Goal: Information Seeking & Learning: Learn about a topic

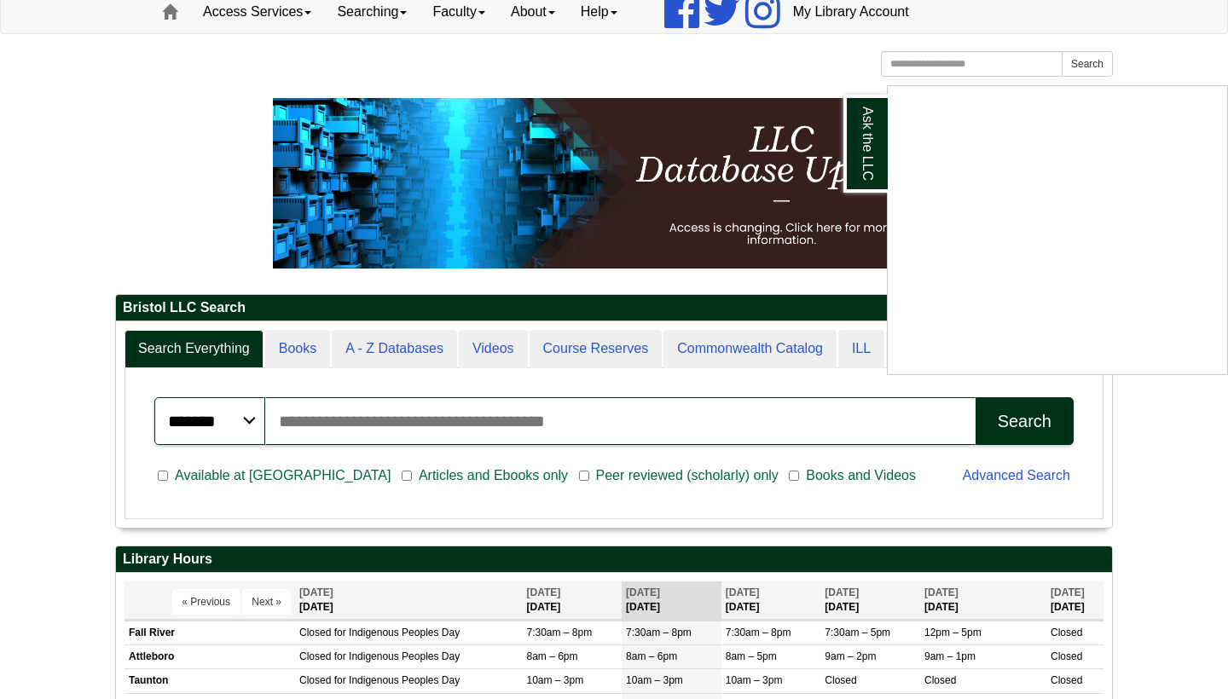
scroll to position [142, 0]
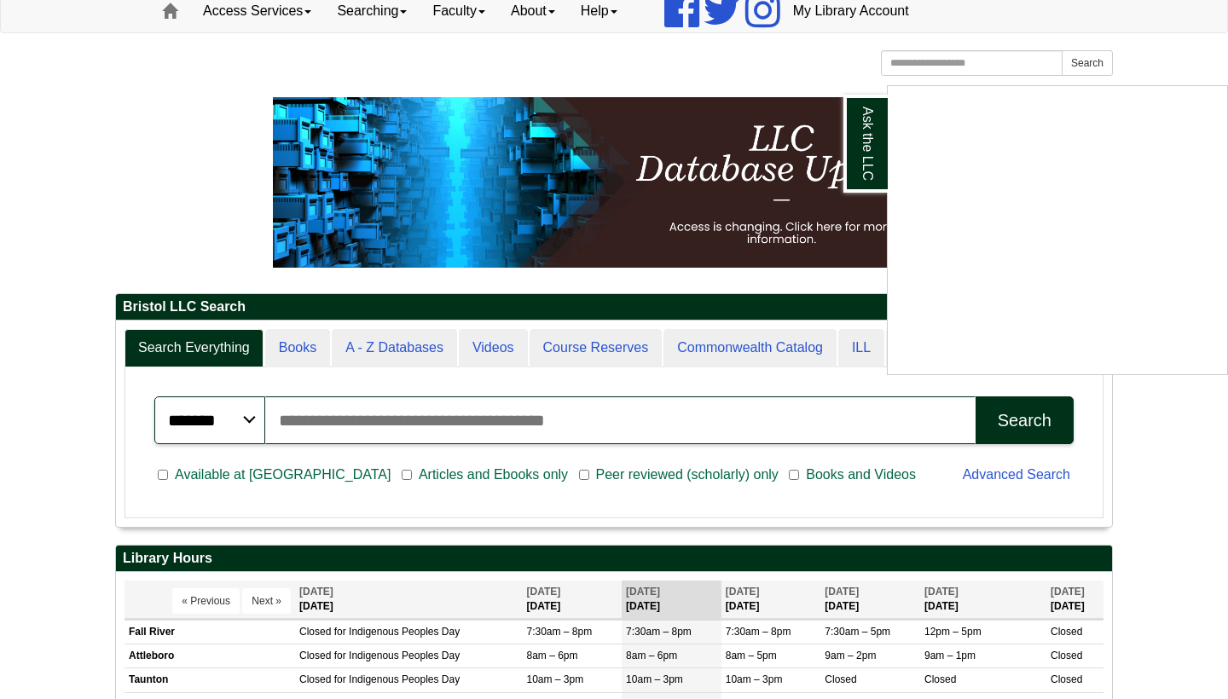
click at [387, 344] on div "Ask the LLC" at bounding box center [614, 349] width 1228 height 699
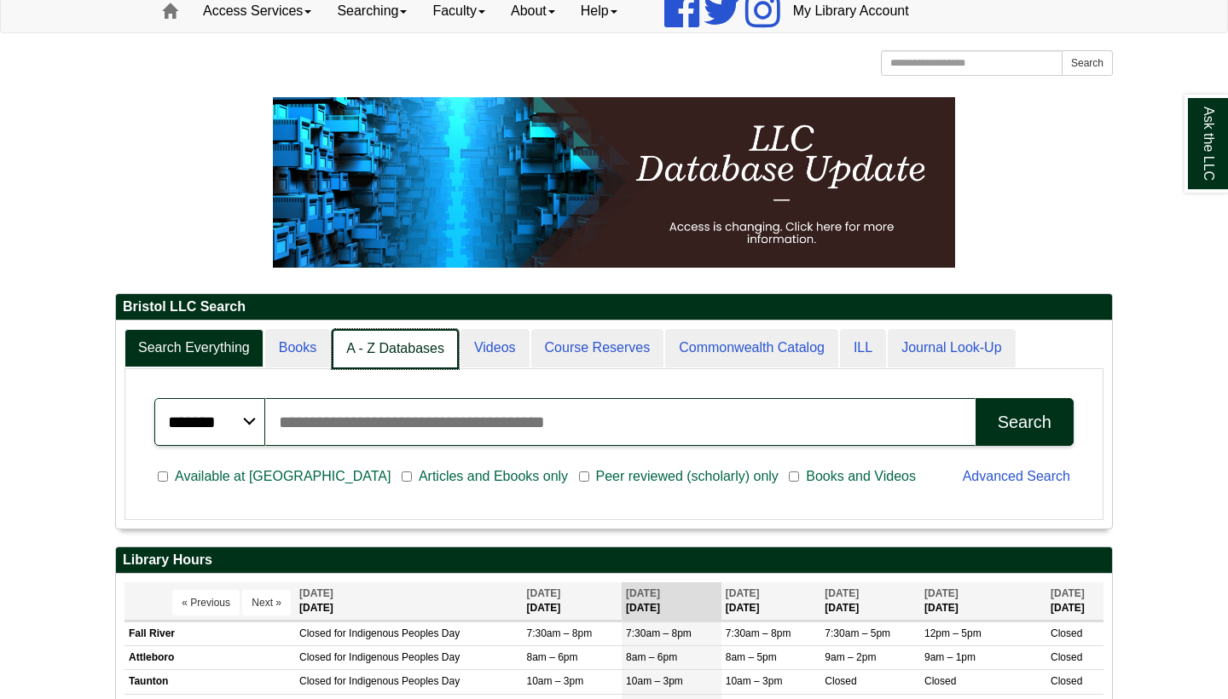
scroll to position [207, 996]
click at [407, 339] on link "A - Z Databases" at bounding box center [395, 349] width 127 height 40
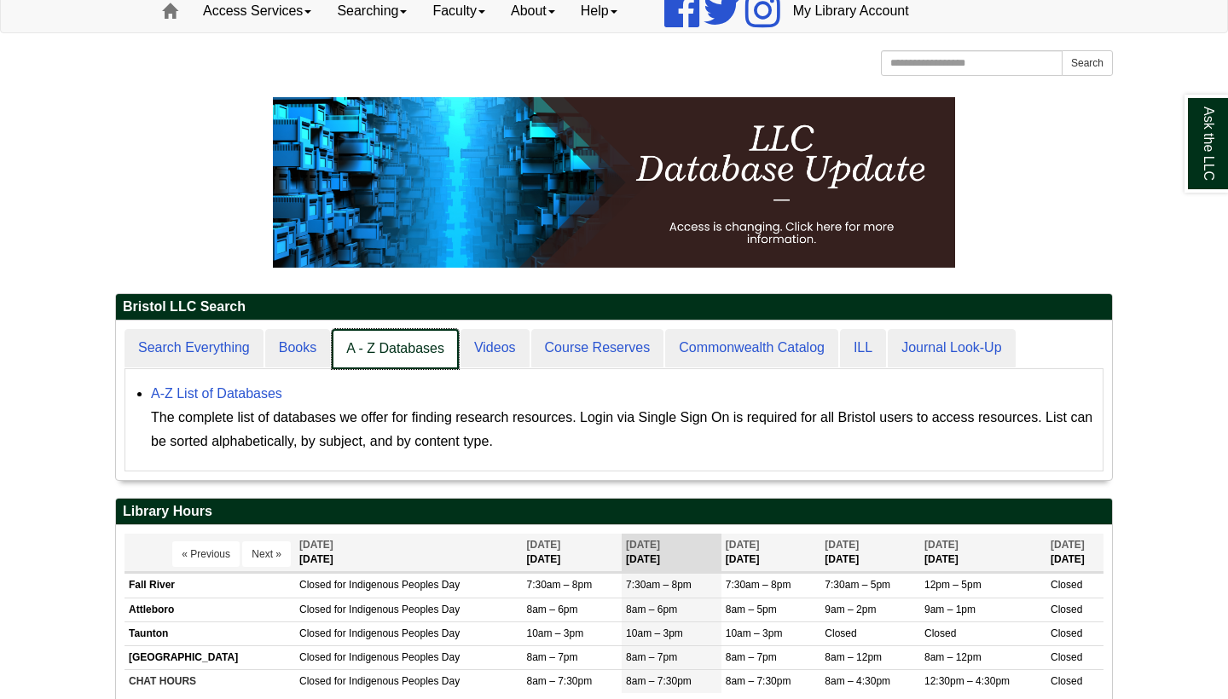
scroll to position [7, 9]
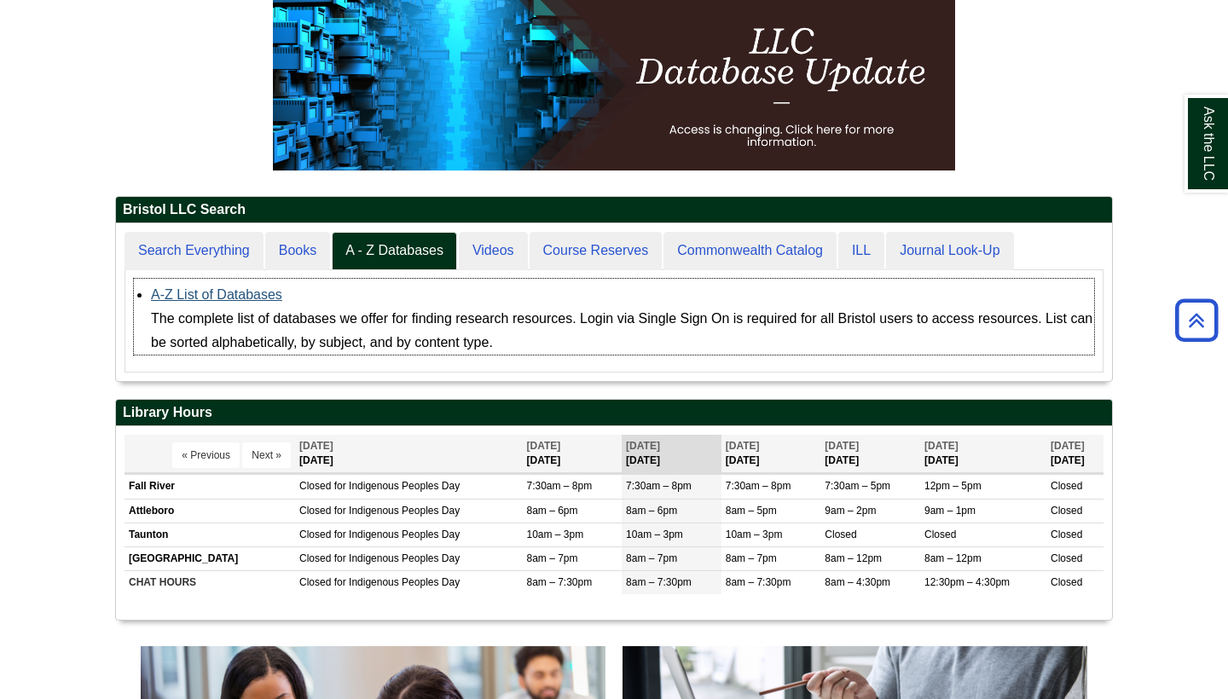
click at [228, 295] on link "A-Z List of Databases" at bounding box center [216, 294] width 131 height 14
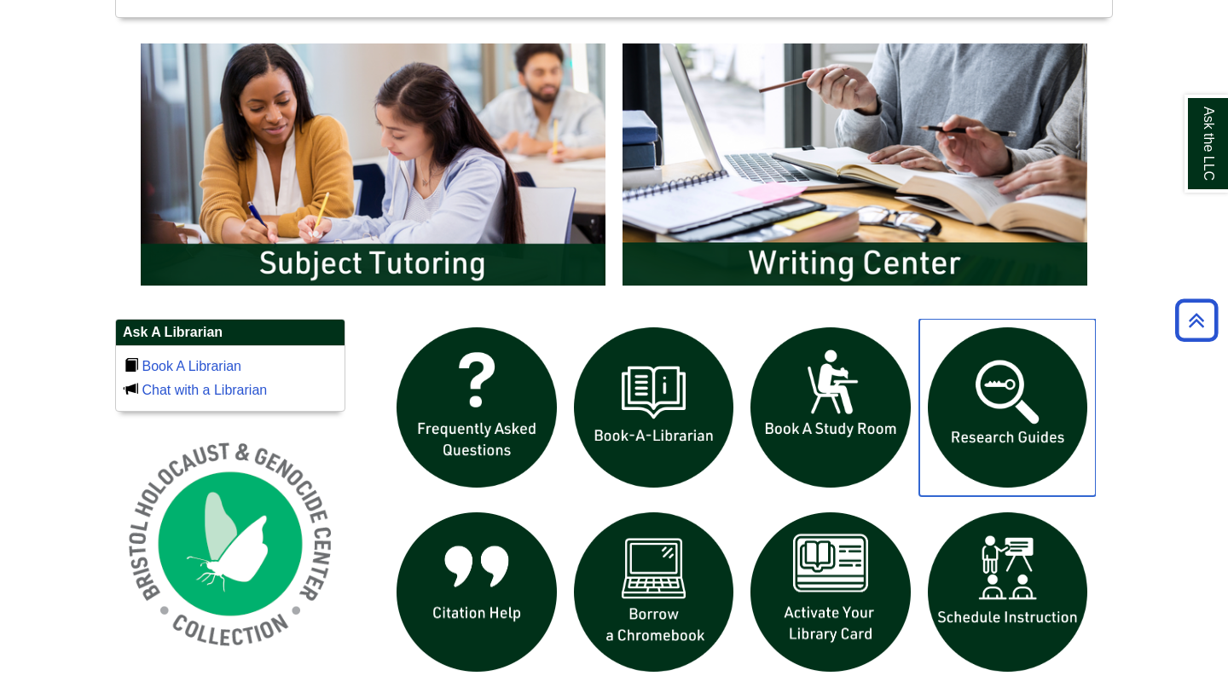
click at [1029, 416] on img "slideshow" at bounding box center [1007, 407] width 177 height 177
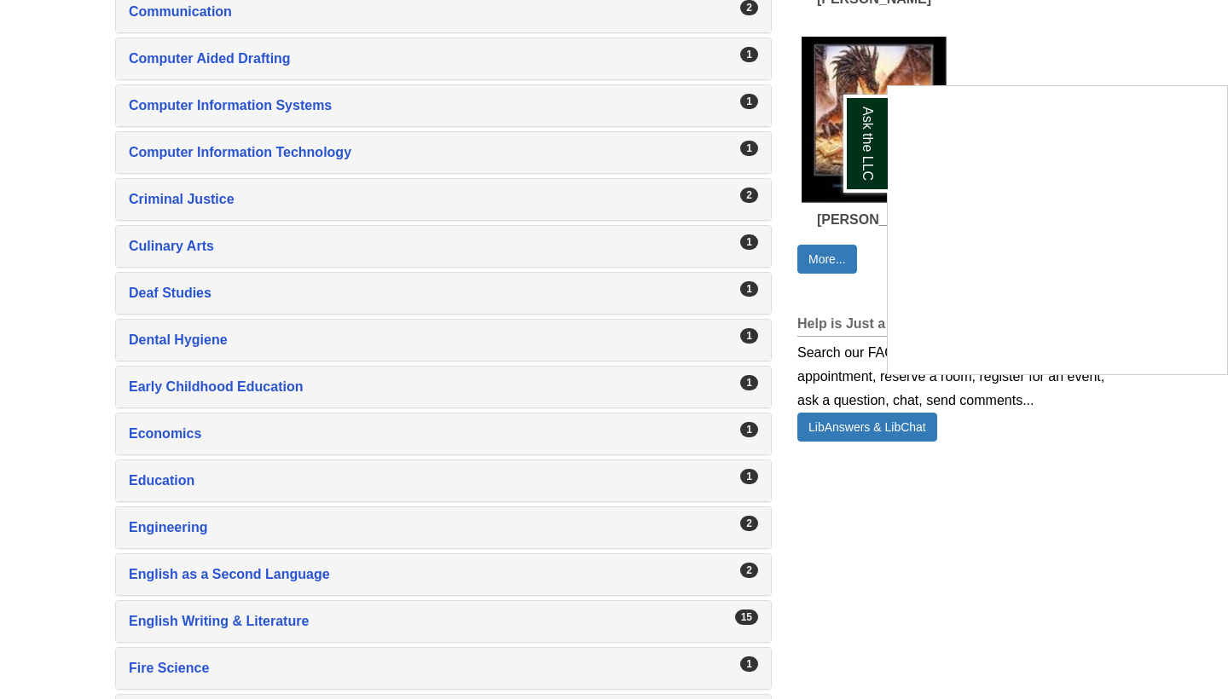
scroll to position [1012, 0]
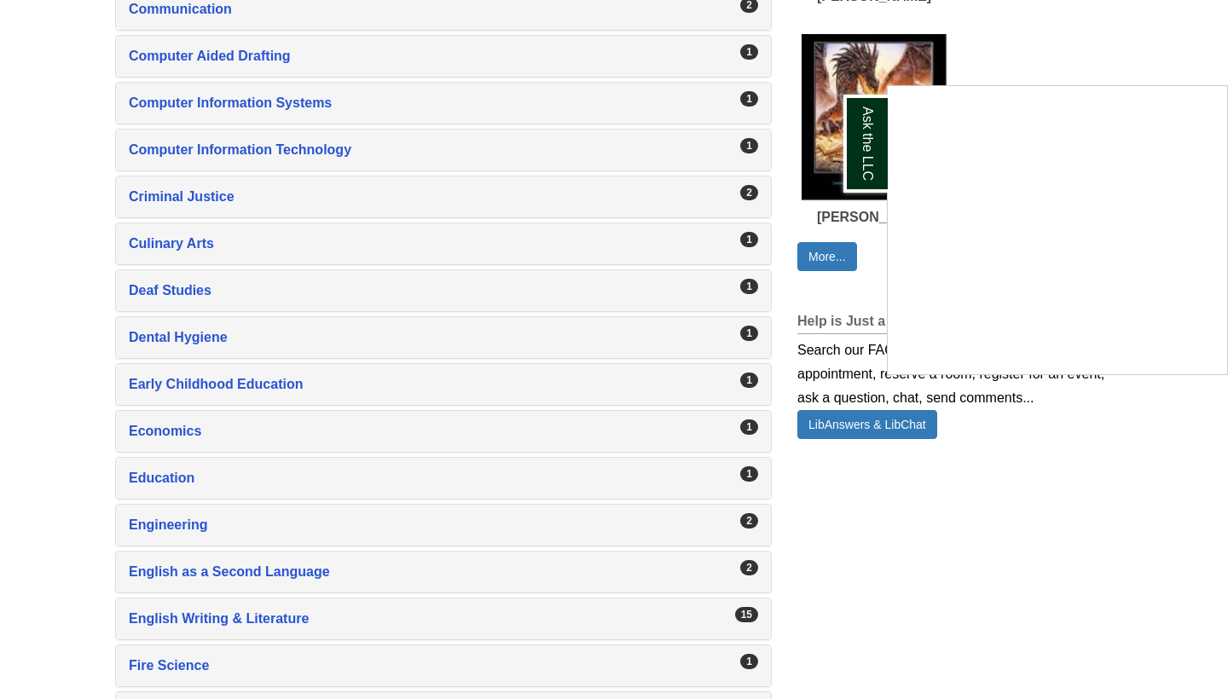
click at [265, 619] on div "Ask the LLC" at bounding box center [614, 349] width 1228 height 699
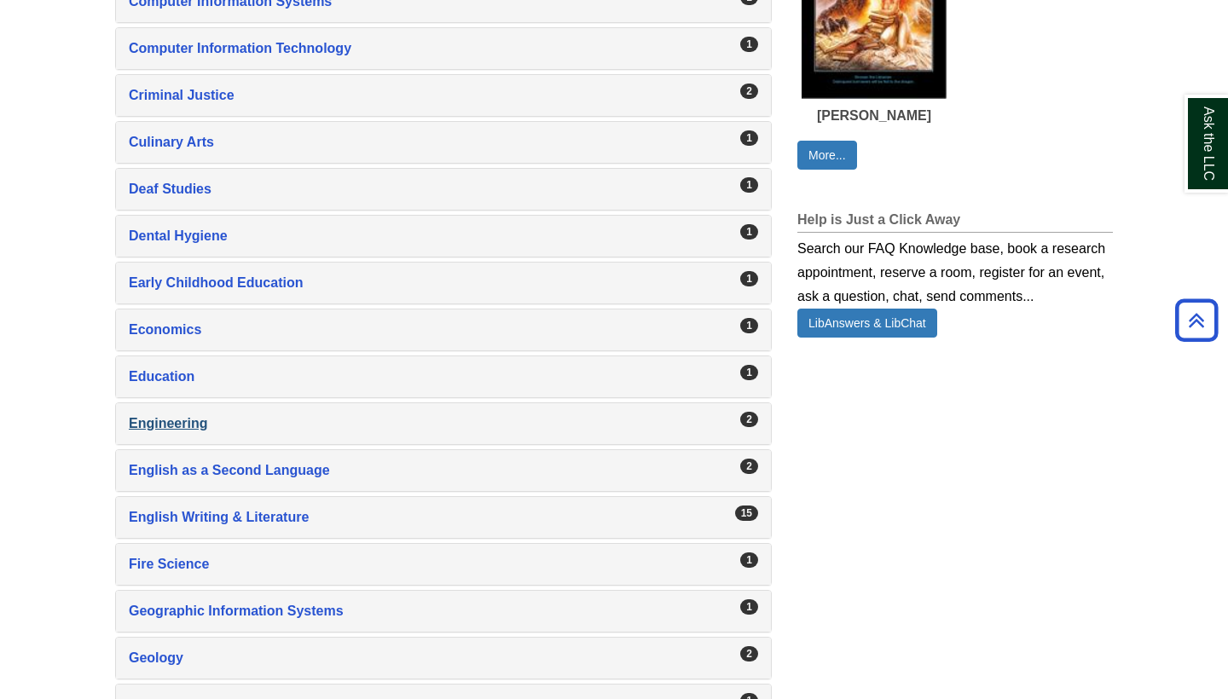
scroll to position [1116, 0]
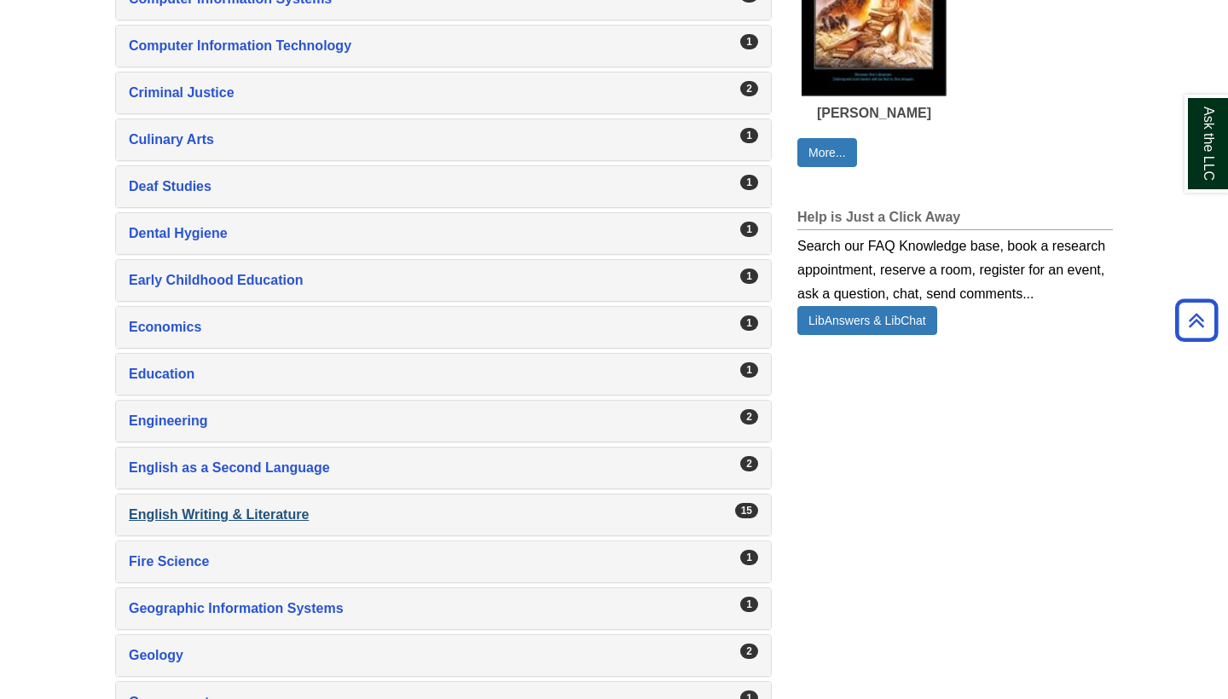
click at [236, 514] on div "English Writing & Literature , 15 guides" at bounding box center [443, 515] width 629 height 24
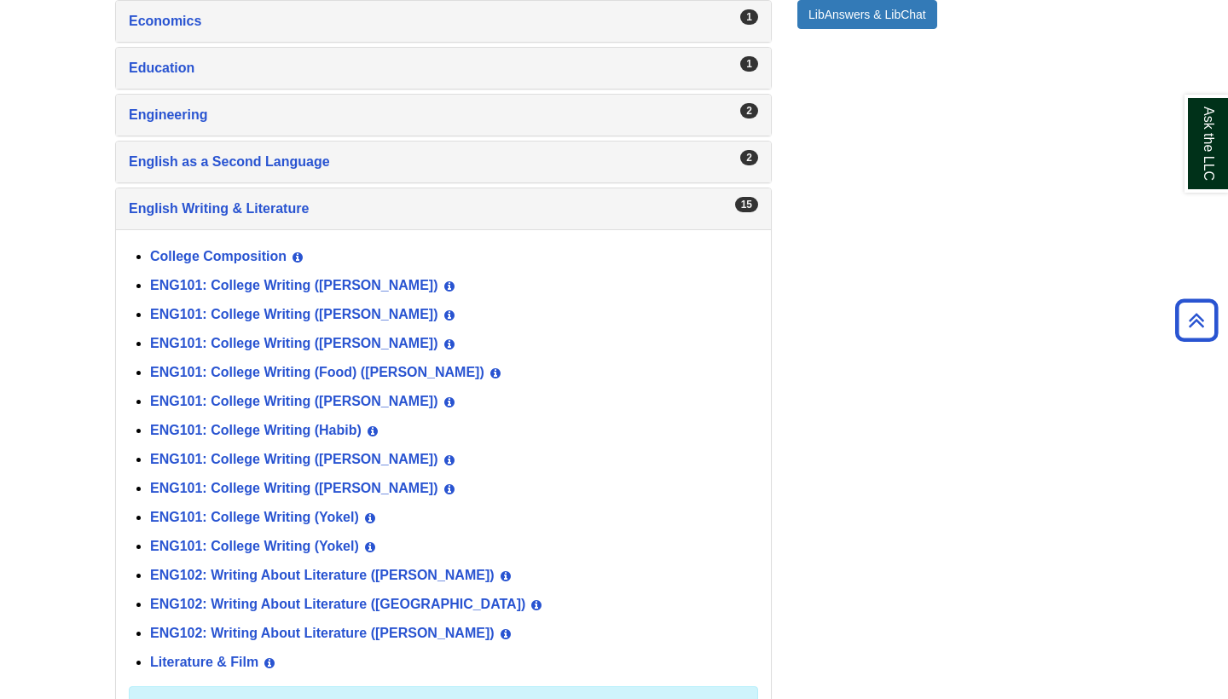
scroll to position [1424, 0]
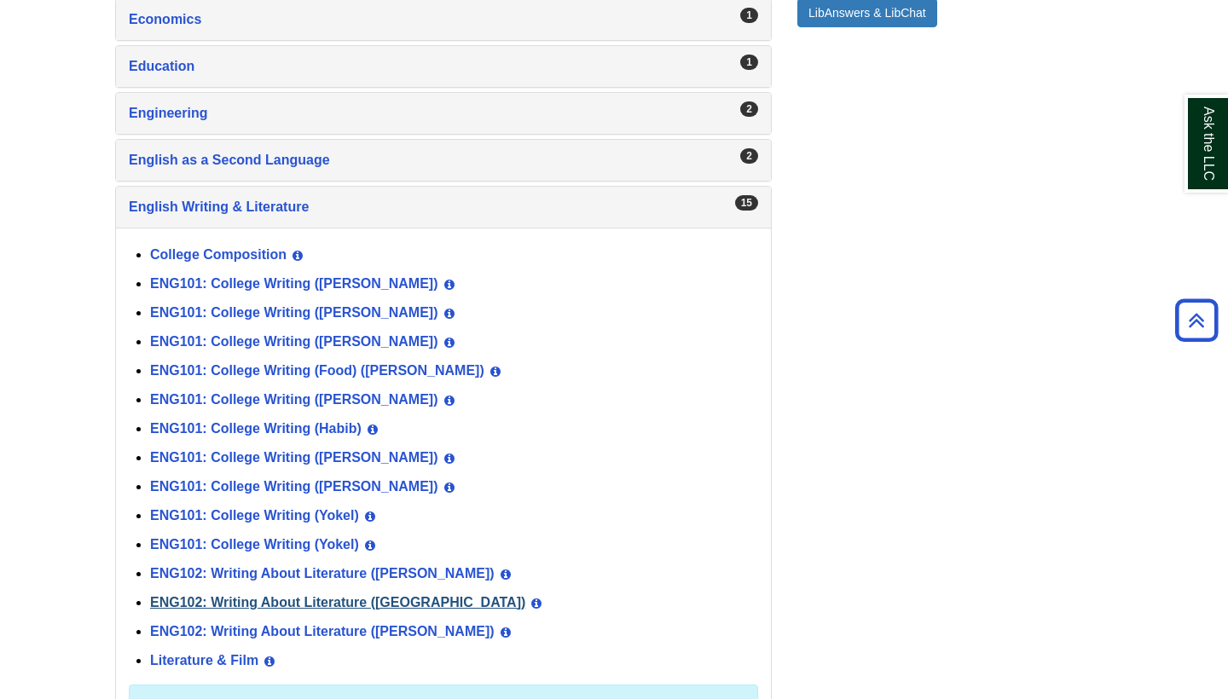
click at [360, 599] on link "ENG102: Writing About Literature (Hague)" at bounding box center [337, 602] width 375 height 14
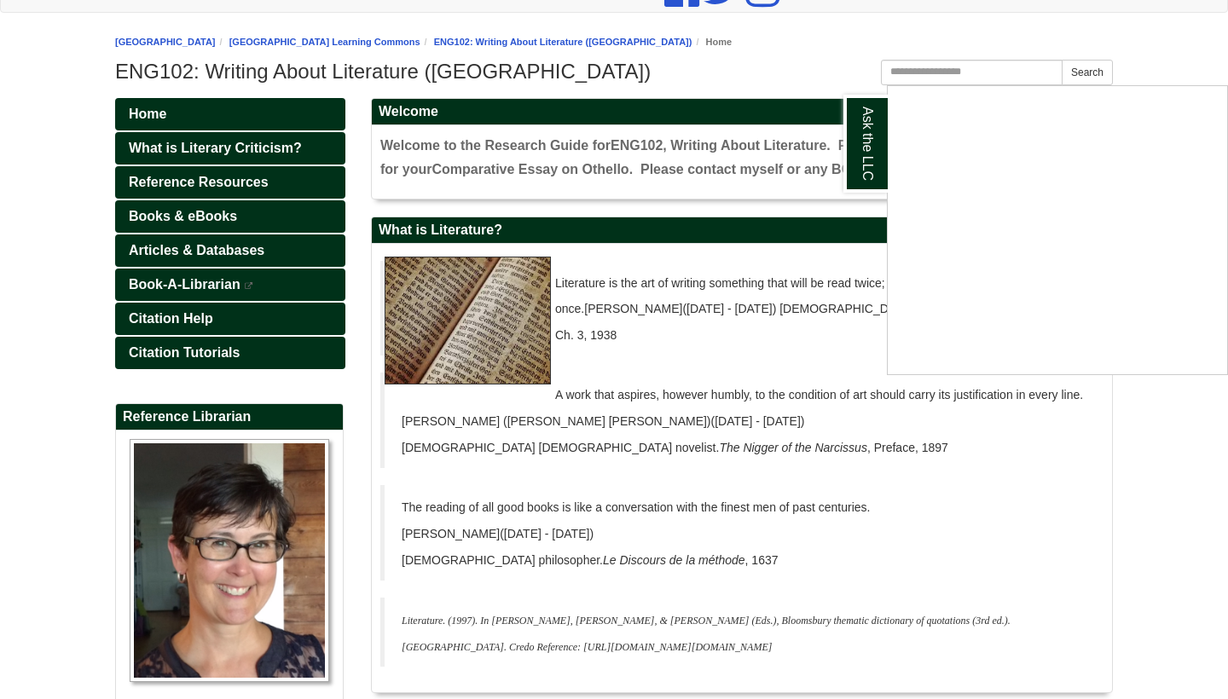
scroll to position [163, 0]
click at [269, 257] on div "Ask the LLC" at bounding box center [614, 349] width 1228 height 699
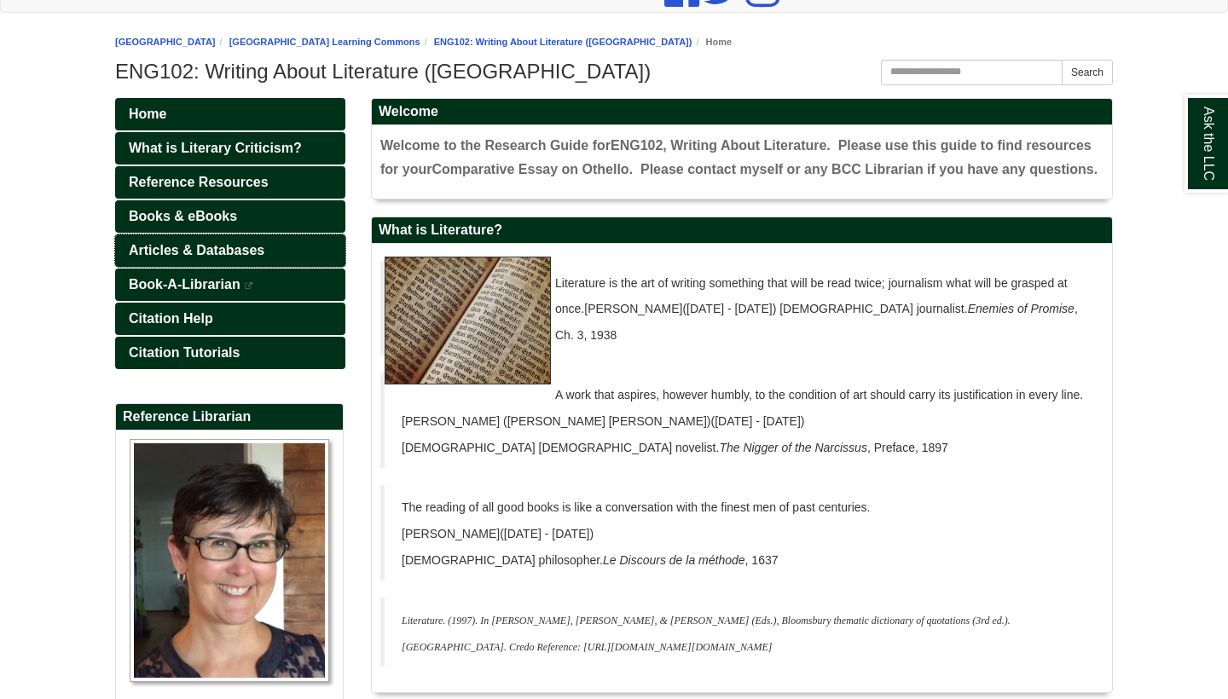
click at [237, 247] on span "Articles & Databases" at bounding box center [197, 250] width 136 height 14
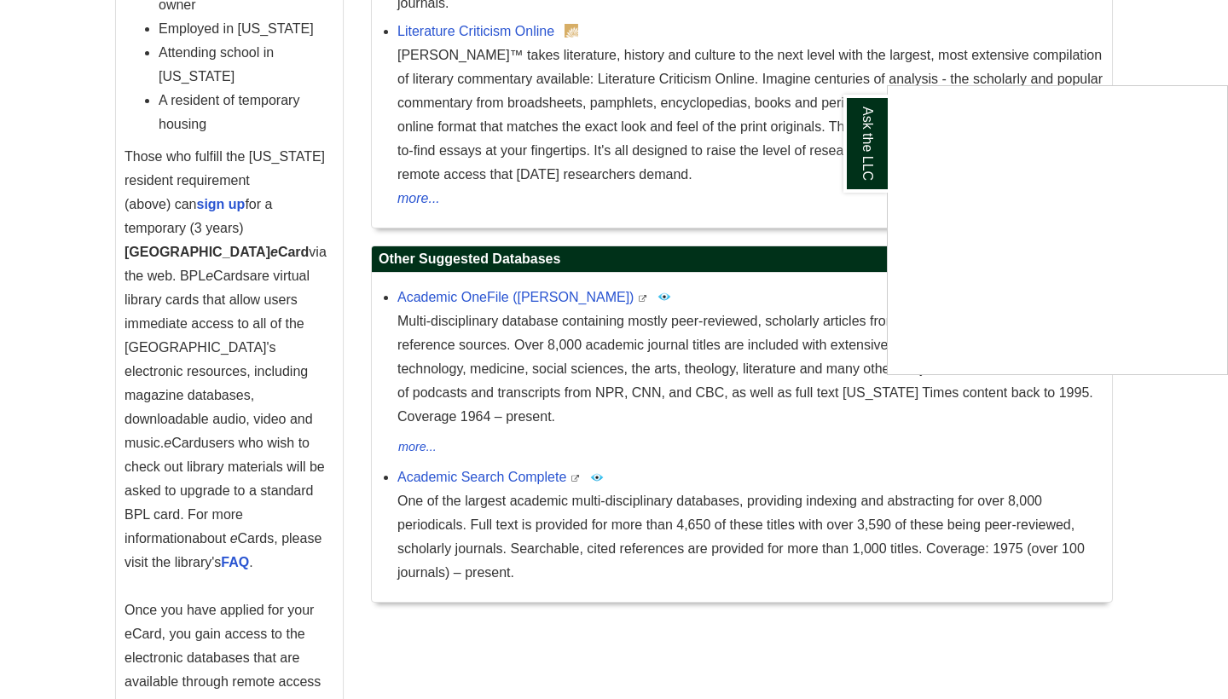
scroll to position [1375, 0]
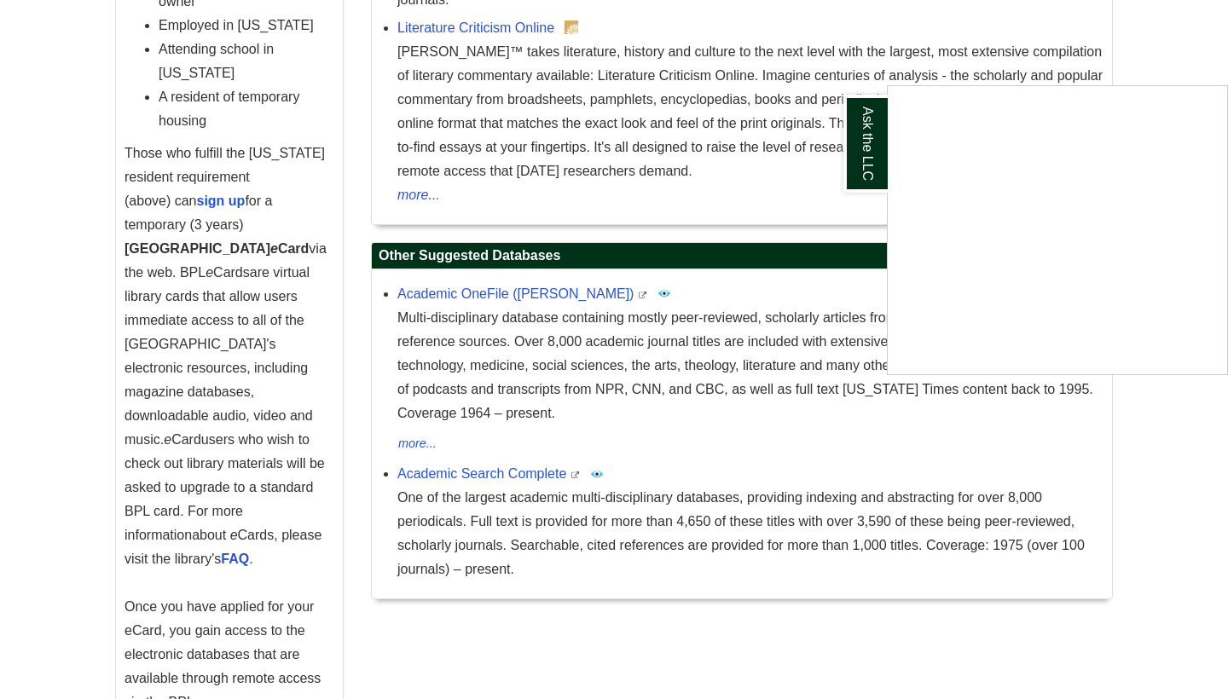
click at [287, 199] on div "Ask the LLC" at bounding box center [614, 349] width 1228 height 699
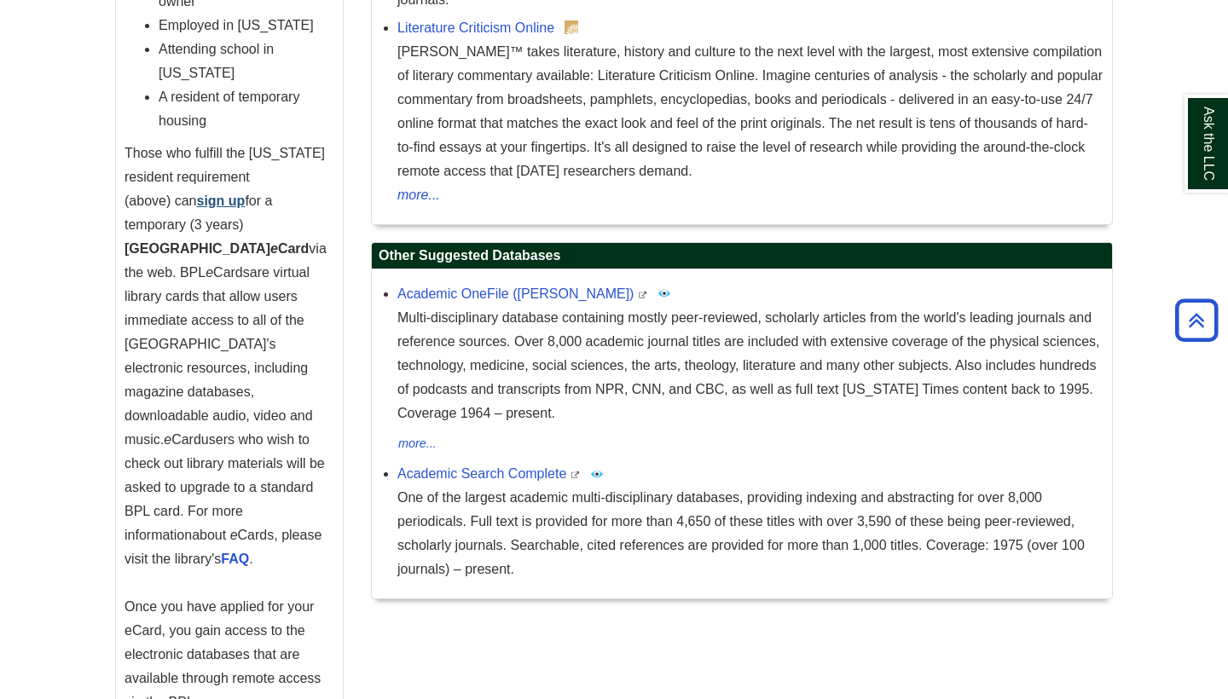
click at [246, 201] on strong "sign up" at bounding box center [221, 201] width 49 height 14
